Goal: Task Accomplishment & Management: Use online tool/utility

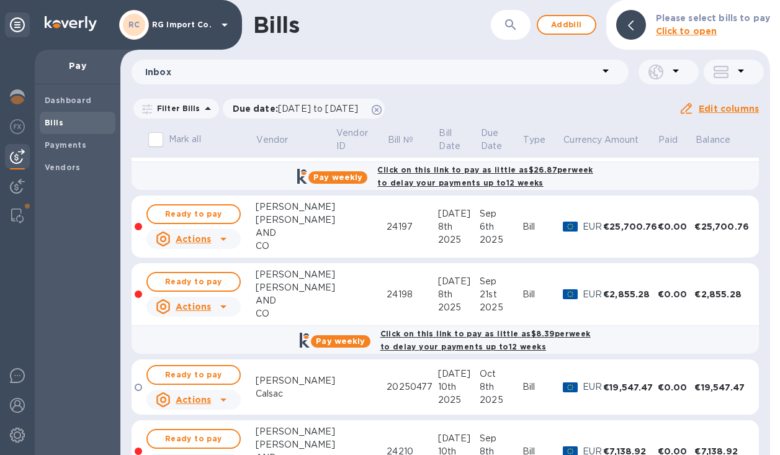
scroll to position [232, 0]
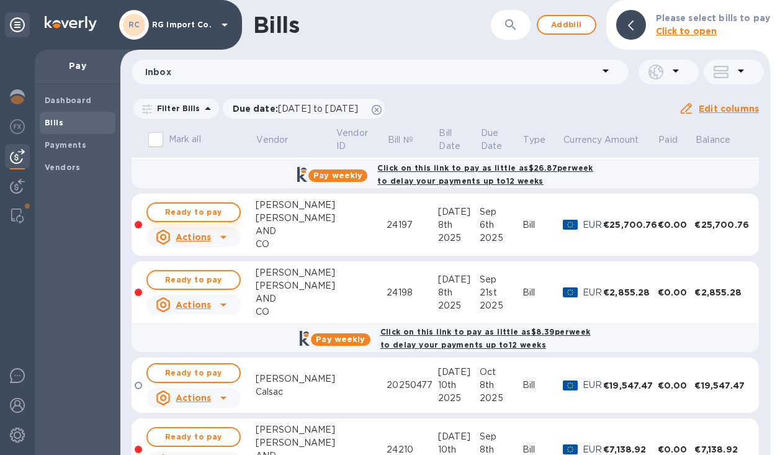
click at [198, 211] on span "Ready to pay" at bounding box center [194, 212] width 72 height 15
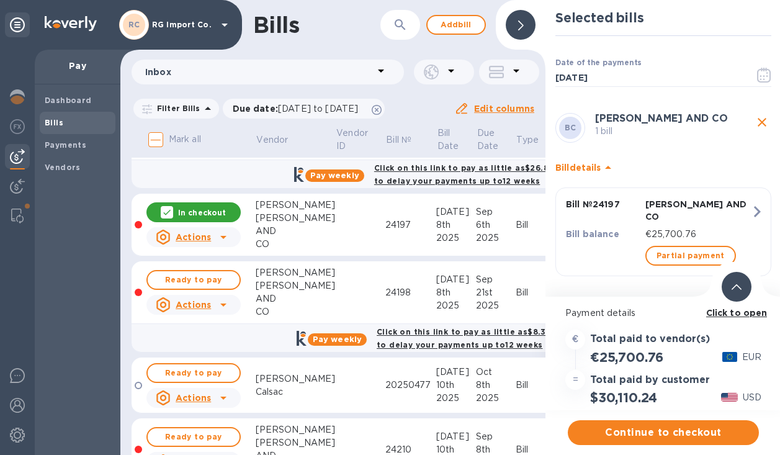
click at [739, 287] on icon at bounding box center [736, 287] width 10 height 6
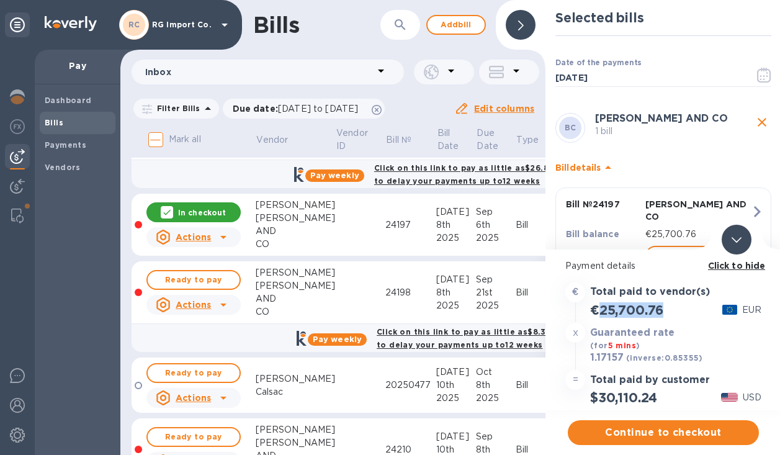
drag, startPoint x: 666, startPoint y: 312, endPoint x: 600, endPoint y: 317, distance: 65.9
click at [600, 314] on div "€25,700.76" at bounding box center [626, 310] width 78 height 20
copy h2 "25,700.76"
click at [649, 433] on span "Continue to checkout" at bounding box center [662, 432] width 171 height 15
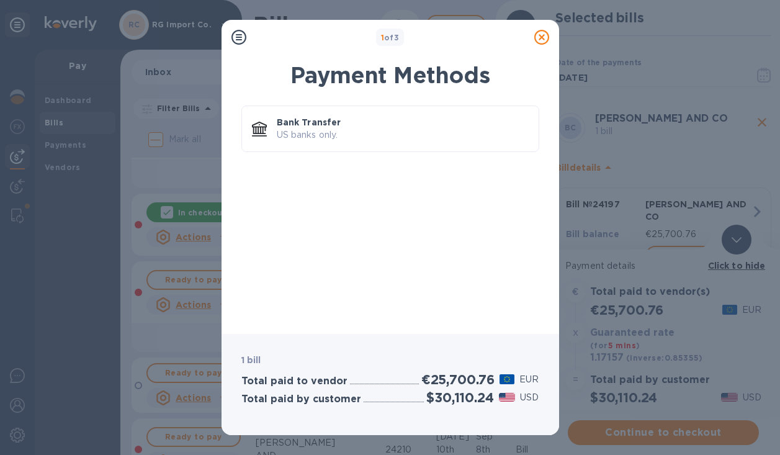
click at [543, 42] on icon at bounding box center [541, 37] width 15 height 15
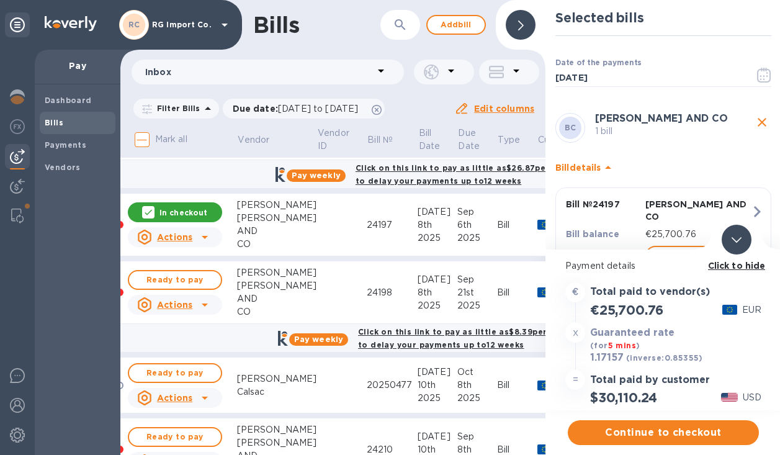
scroll to position [232, 10]
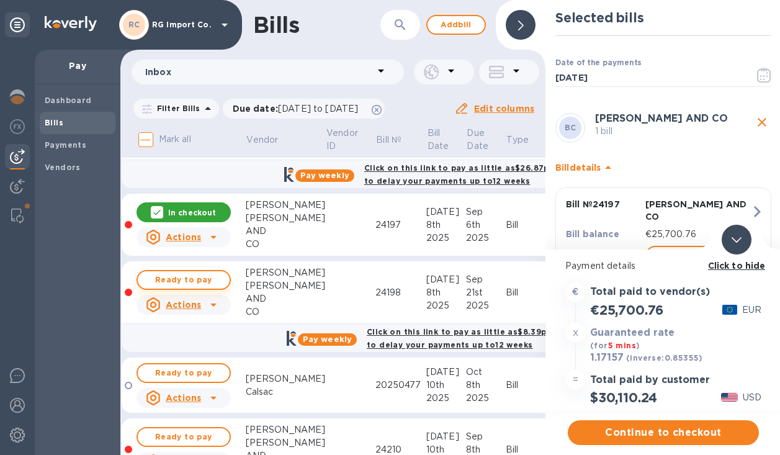
click at [220, 278] on button "Ready to pay" at bounding box center [183, 280] width 94 height 20
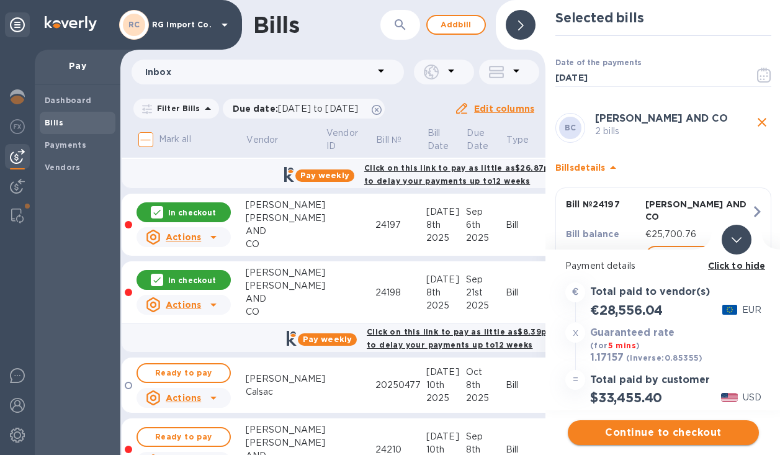
click at [628, 429] on span "Continue to checkout" at bounding box center [662, 432] width 171 height 15
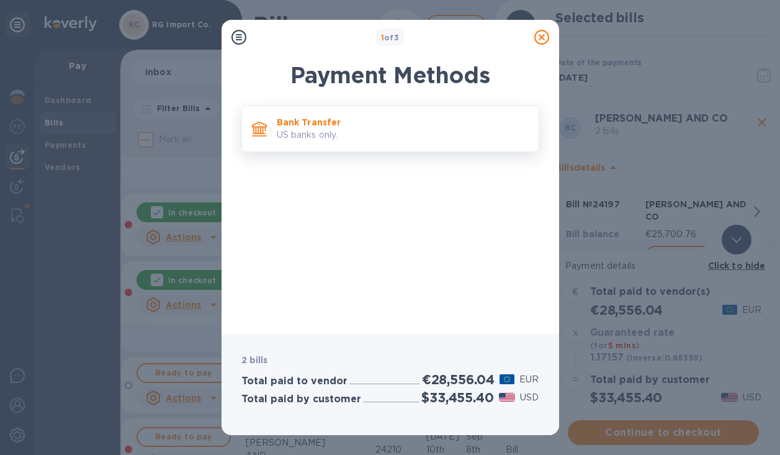
click at [357, 131] on p "US banks only." at bounding box center [403, 134] width 252 height 13
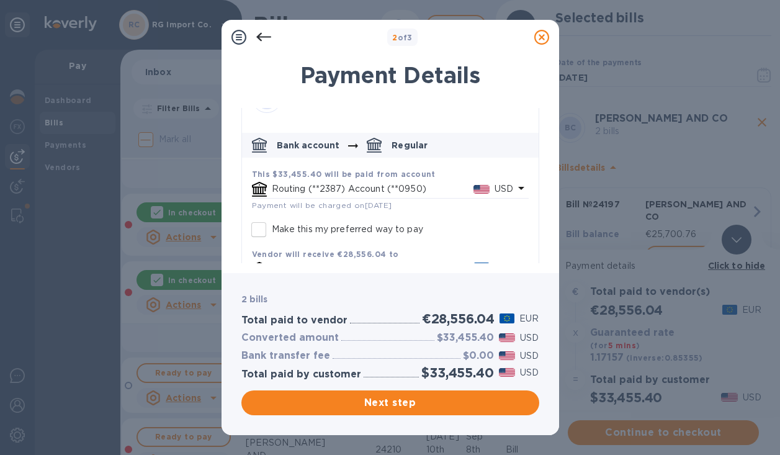
scroll to position [32, 0]
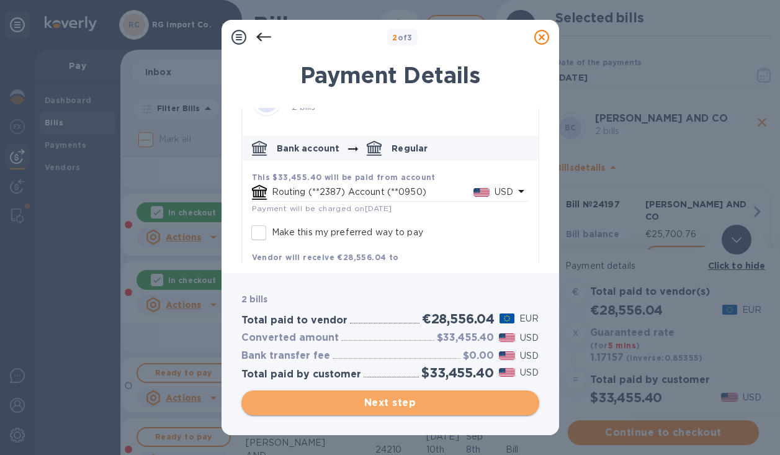
click at [345, 406] on span "Next step" at bounding box center [390, 402] width 278 height 15
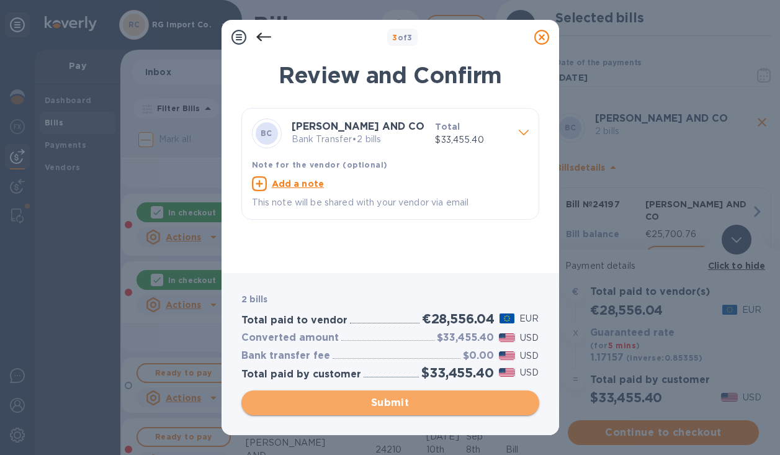
click at [368, 406] on span "Submit" at bounding box center [390, 402] width 278 height 15
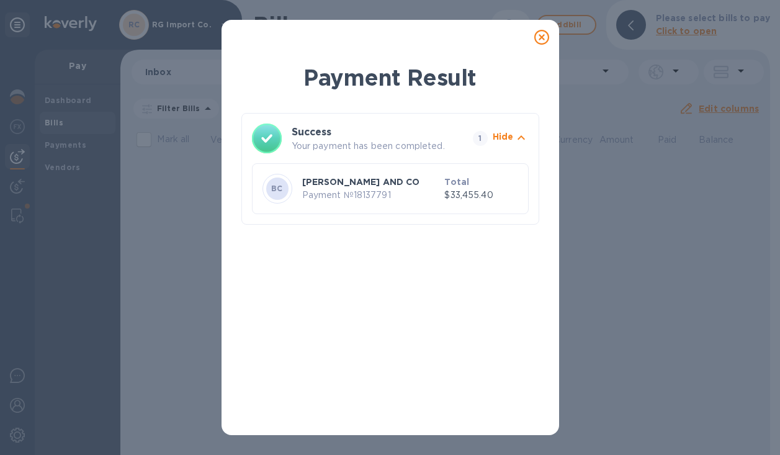
scroll to position [0, 0]
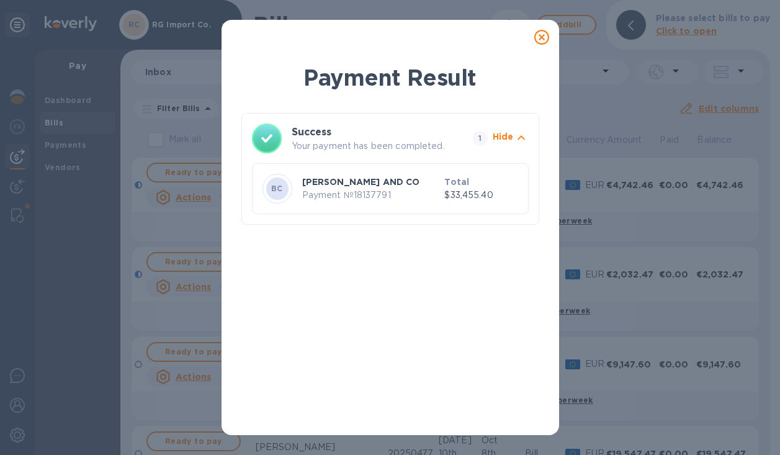
click at [540, 36] on icon at bounding box center [541, 37] width 15 height 15
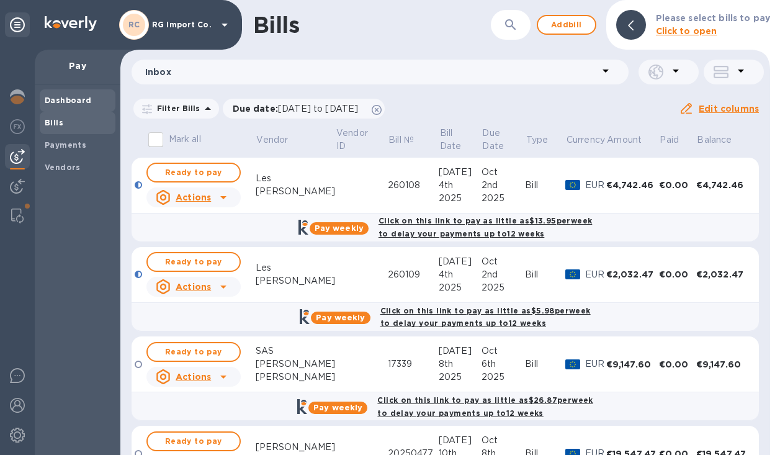
click at [58, 100] on b "Dashboard" at bounding box center [68, 100] width 47 height 9
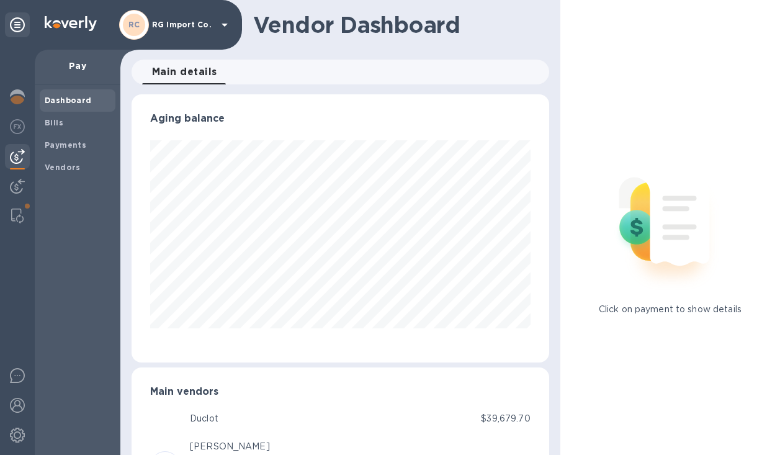
scroll to position [619891, 619747]
click at [17, 100] on img at bounding box center [17, 96] width 15 height 15
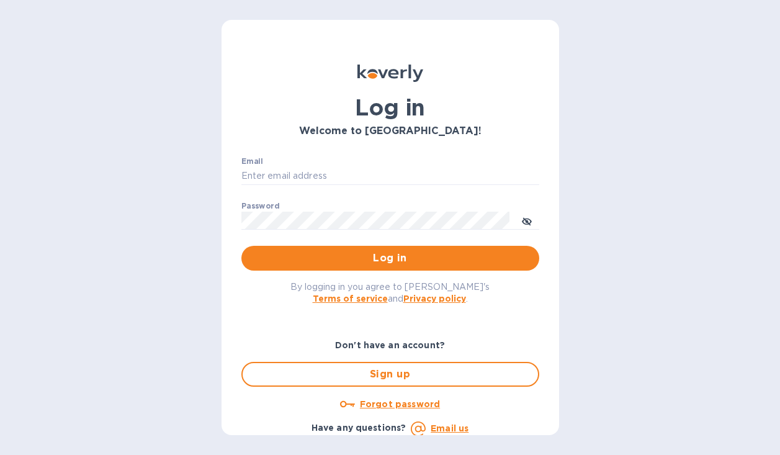
type input "[PERSON_NAME][EMAIL_ADDRESS][DOMAIN_NAME]"
